Goal: Transaction & Acquisition: Register for event/course

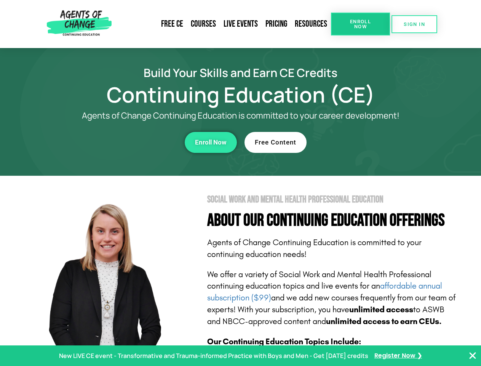
click at [240, 183] on section "Social Work and Mental Health Professional Education About Our Continuing Educa…" at bounding box center [240, 336] width 481 height 320
click at [311, 24] on link "Resources" at bounding box center [311, 24] width 40 height 18
click at [360, 24] on span "Enroll Now" at bounding box center [360, 24] width 35 height 10
click at [414, 24] on span "SIGN IN" at bounding box center [414, 24] width 21 height 5
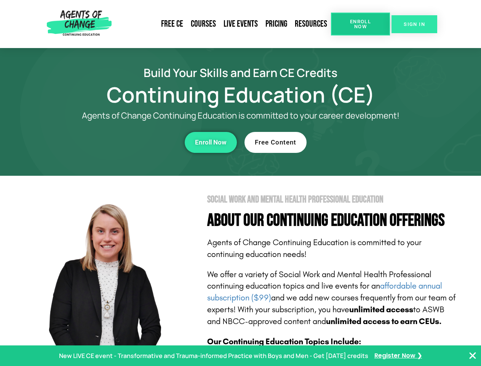
click at [414, 24] on span "SIGN IN" at bounding box center [414, 24] width 21 height 5
click at [132, 142] on div "Enroll Now" at bounding box center [131, 142] width 209 height 21
